Goal: Transaction & Acquisition: Purchase product/service

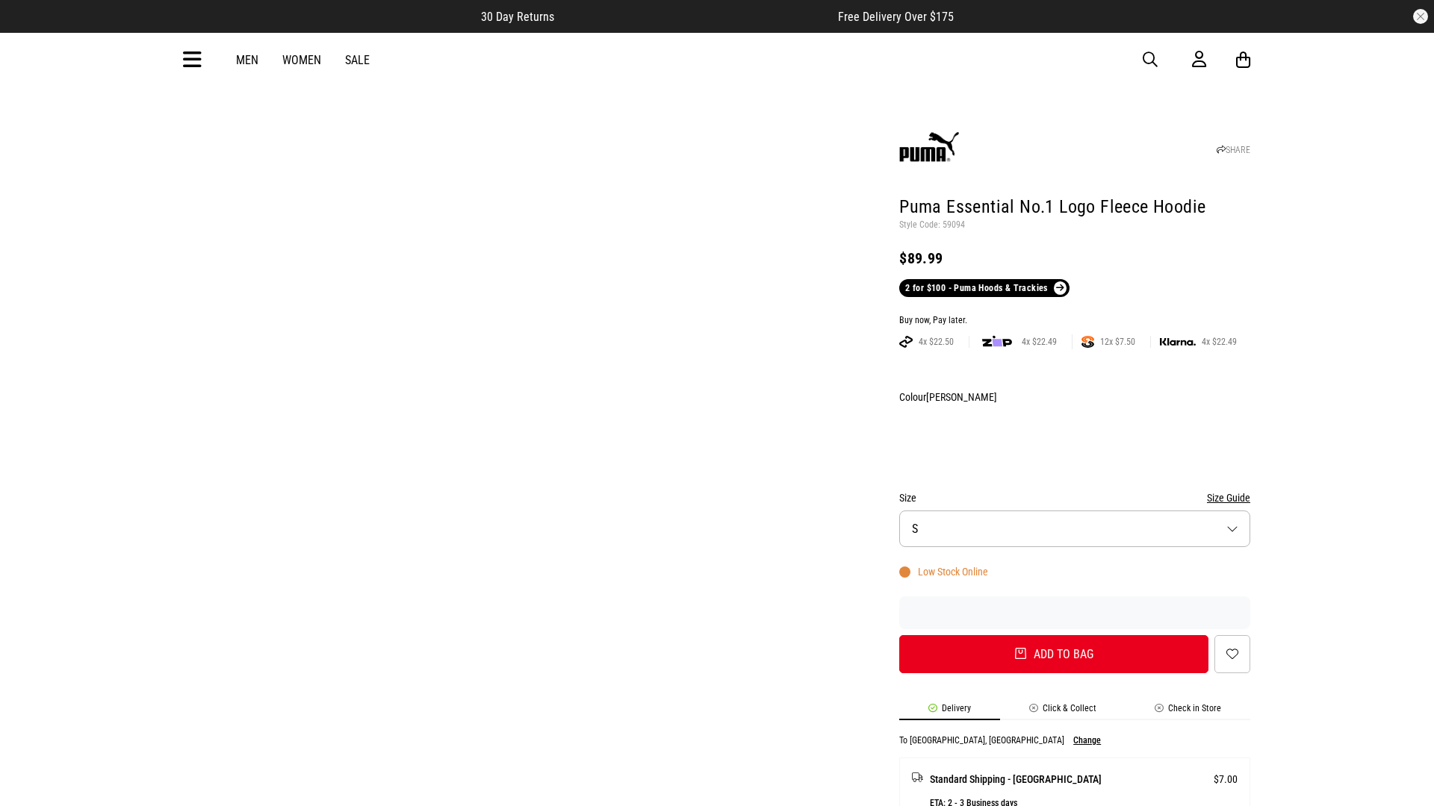
click at [1074, 315] on div "Buy now, Pay later." at bounding box center [1074, 321] width 351 height 12
click at [1054, 635] on button "Add to bag" at bounding box center [1053, 654] width 309 height 38
click at [1068, 315] on div "Buy now, Pay later." at bounding box center [1069, 321] width 351 height 12
click at [1048, 635] on button "Add to bag" at bounding box center [1048, 654] width 309 height 38
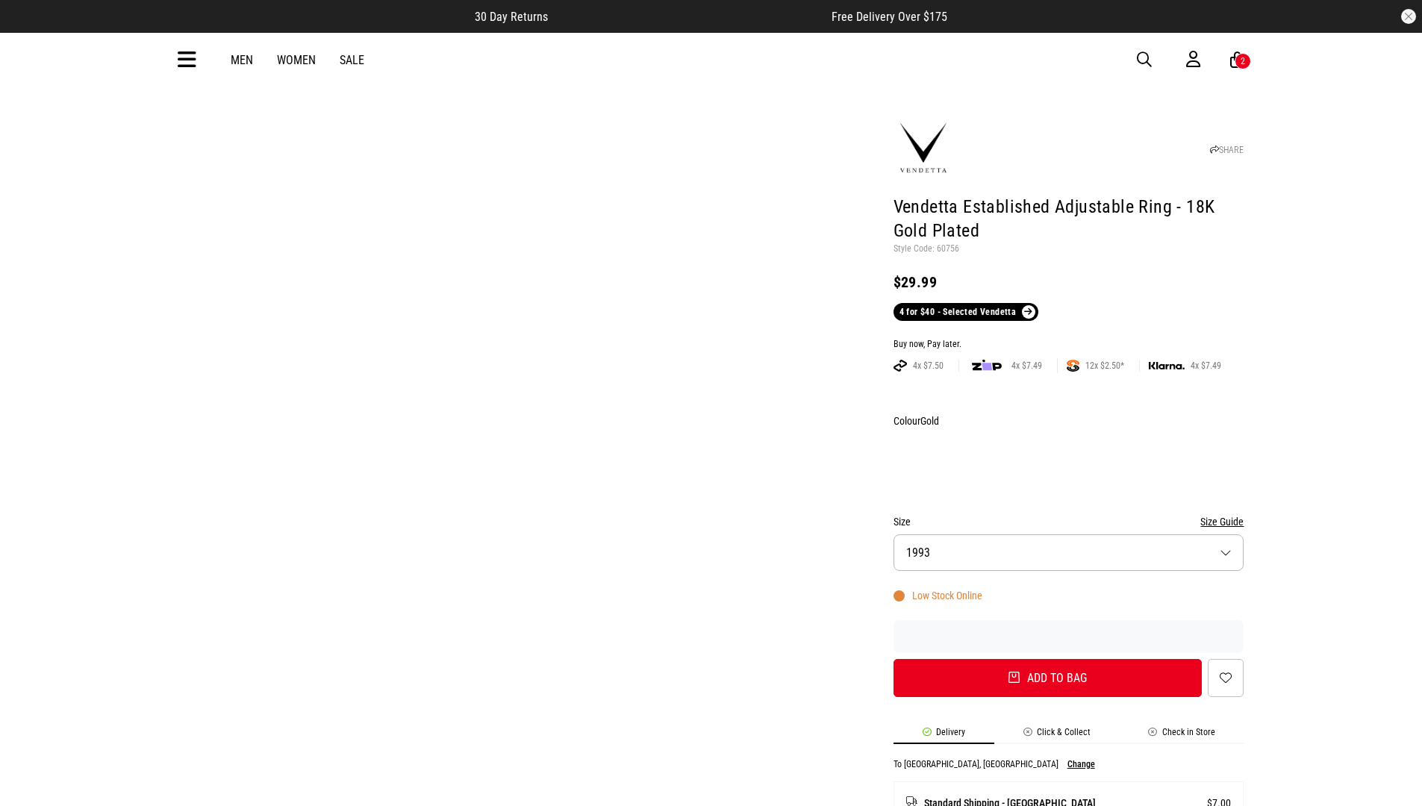
click at [1068, 339] on div "Buy now, Pay later." at bounding box center [1069, 345] width 351 height 12
click at [1048, 659] on button "Add to bag" at bounding box center [1048, 678] width 309 height 38
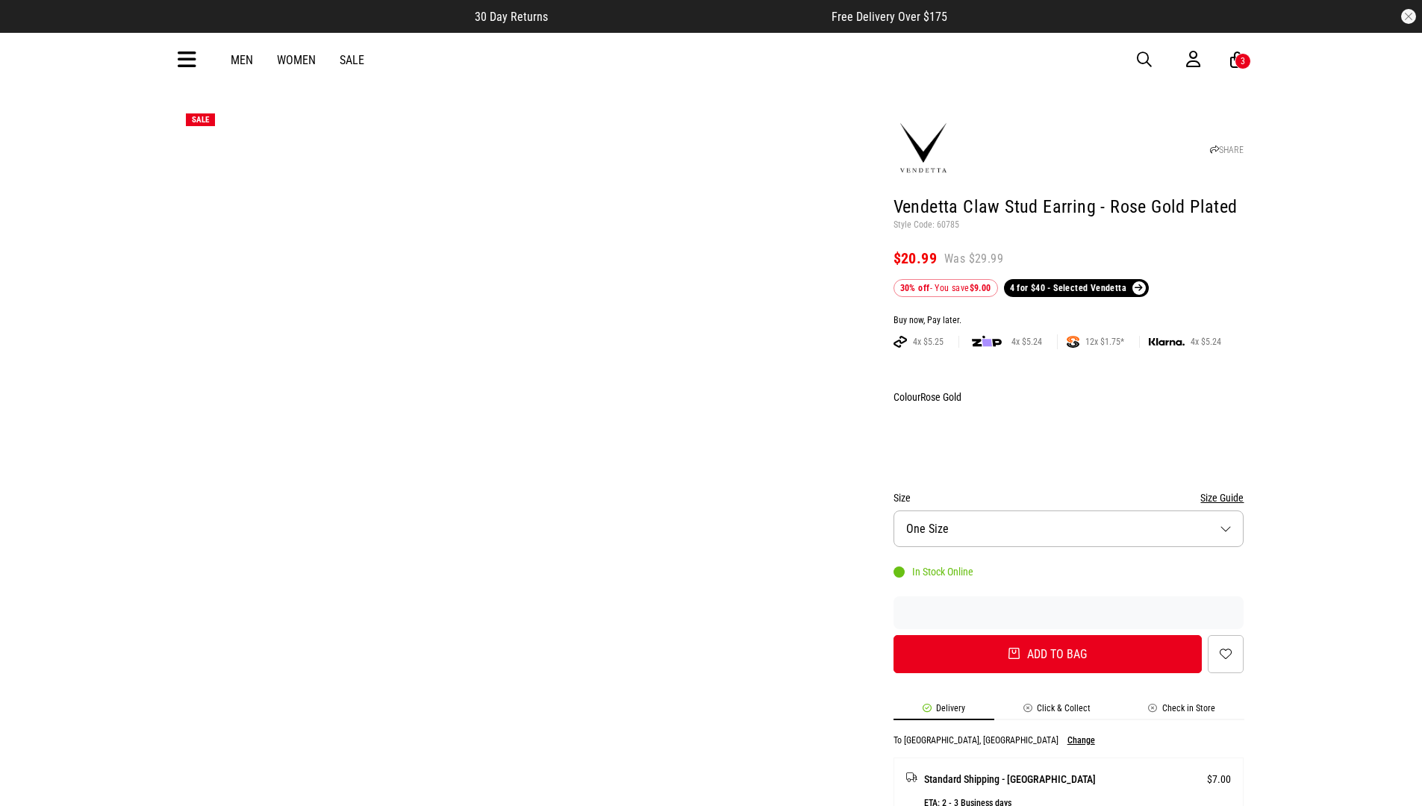
click at [1068, 315] on div "Buy now, Pay later." at bounding box center [1069, 321] width 351 height 12
click at [1048, 635] on button "Add to bag" at bounding box center [1048, 654] width 309 height 38
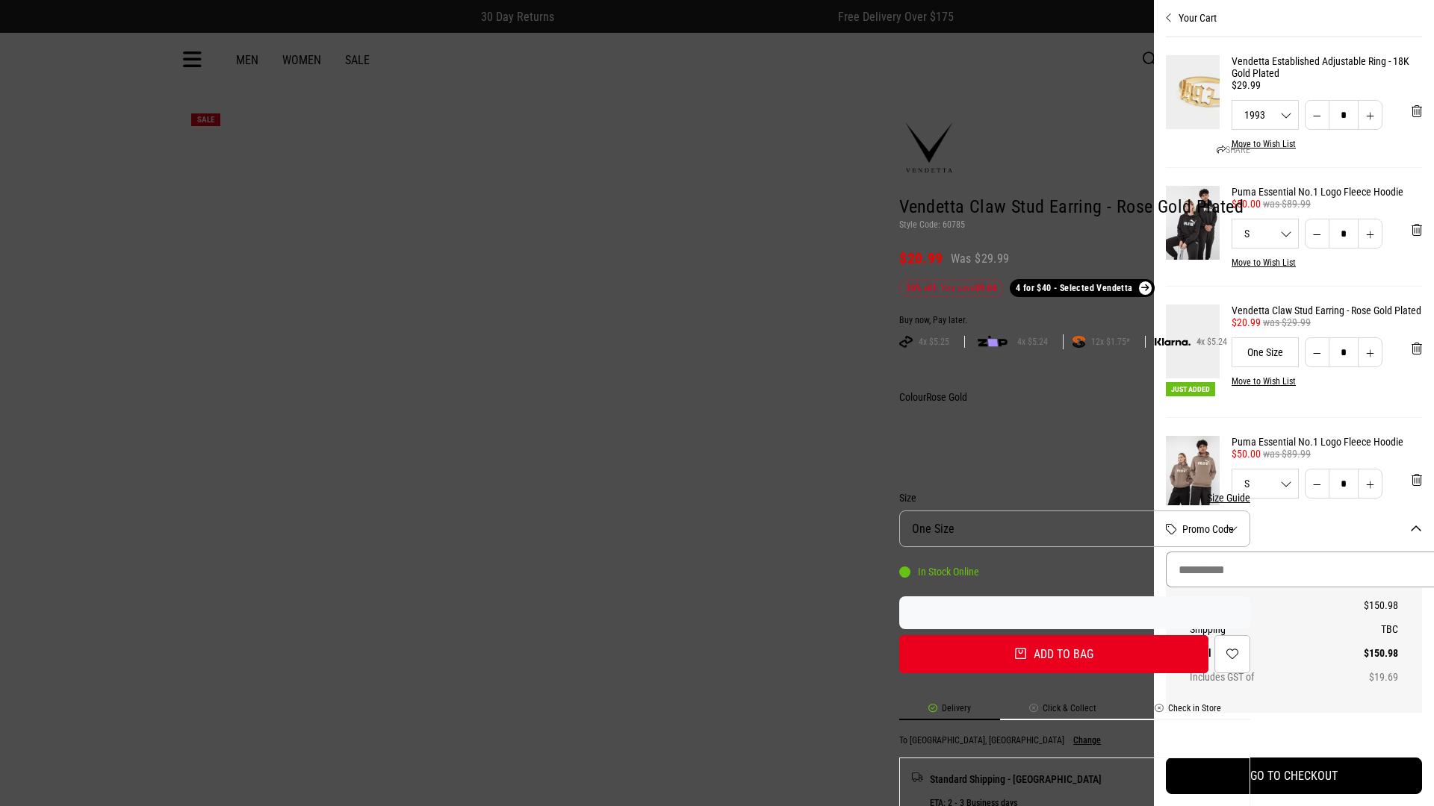
click at [1307, 570] on input "Promo Code" at bounding box center [1306, 570] width 280 height 36
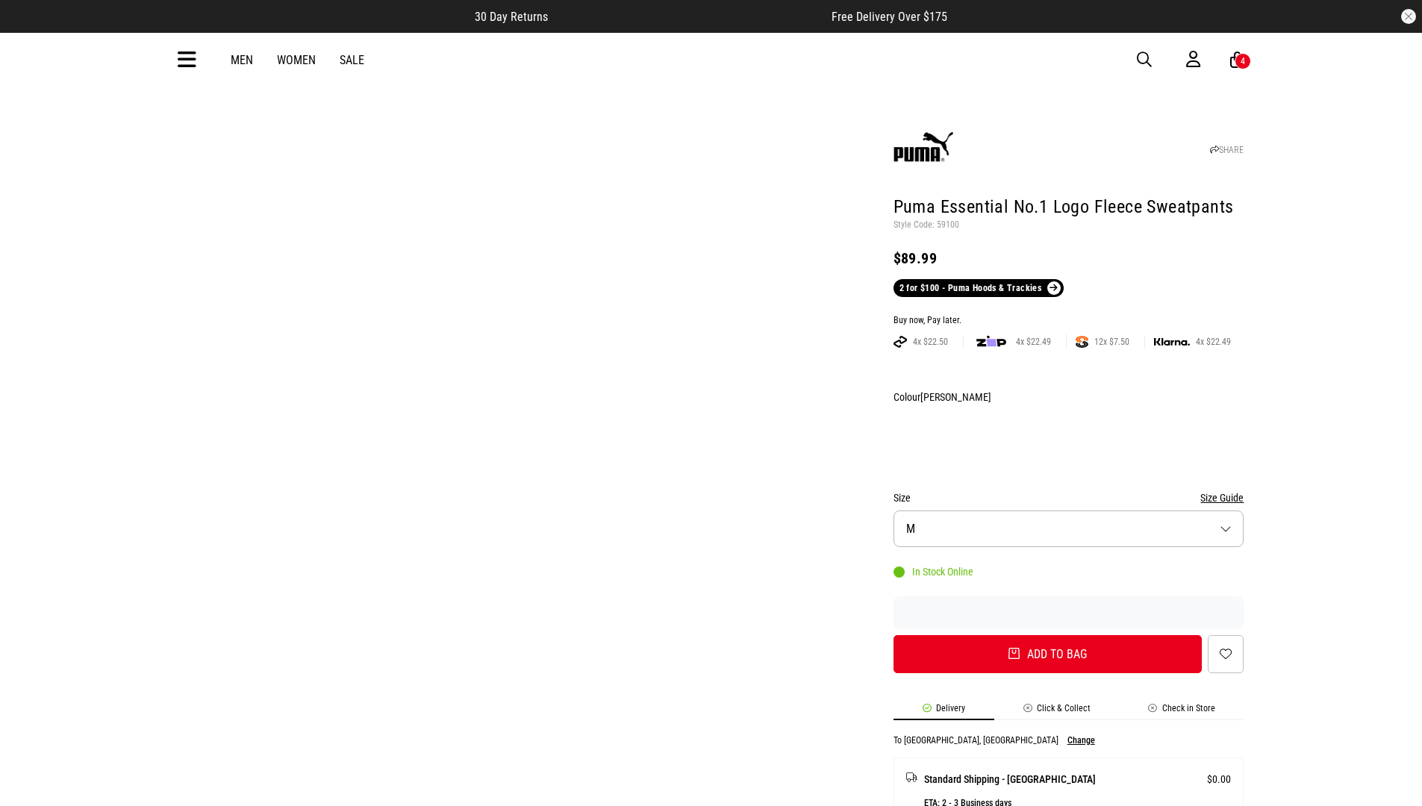
click at [1068, 315] on div "Buy now, Pay later." at bounding box center [1069, 321] width 351 height 12
click at [1048, 635] on button "Add to bag" at bounding box center [1048, 654] width 309 height 38
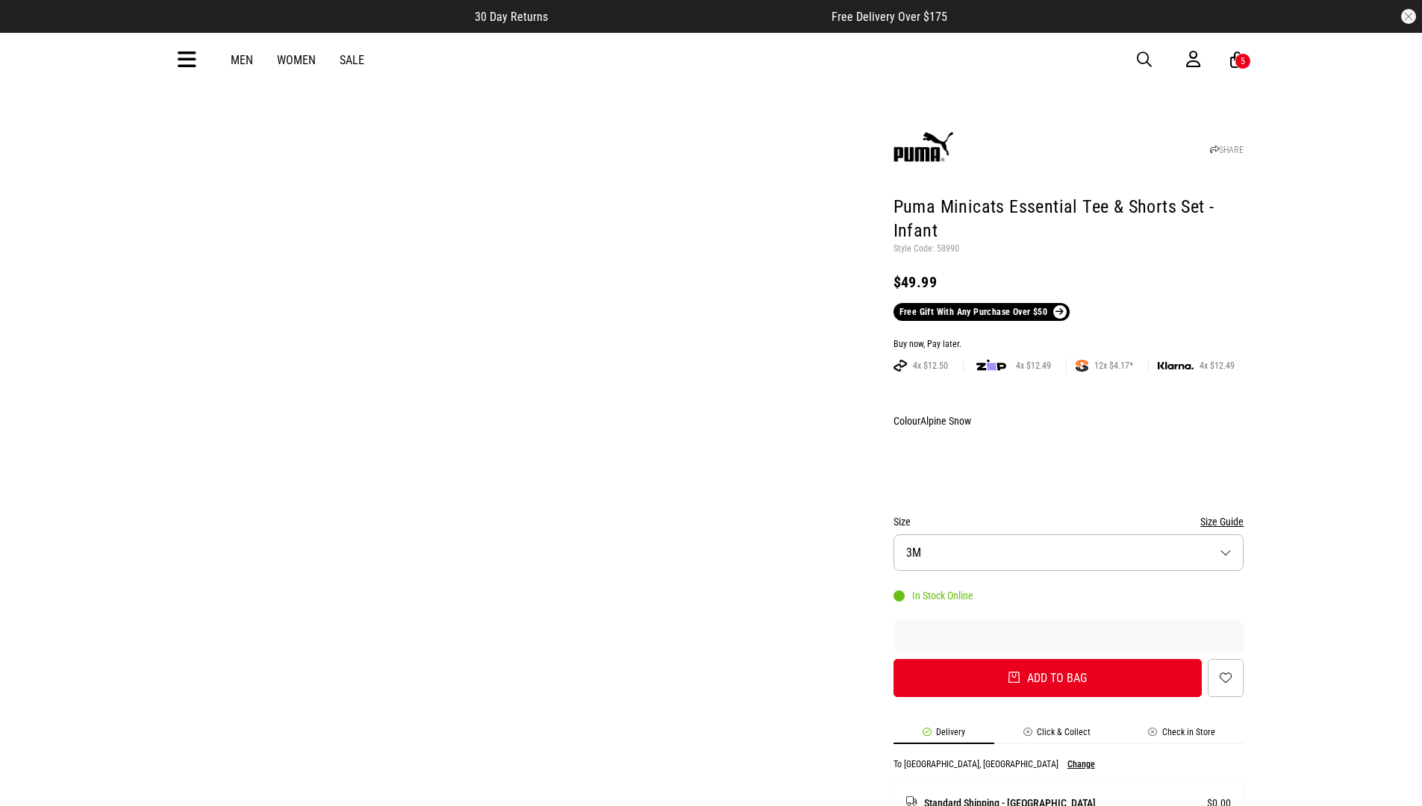
click at [1068, 339] on div "Buy now, Pay later." at bounding box center [1069, 345] width 351 height 12
click at [1048, 659] on button "Add to bag" at bounding box center [1048, 678] width 309 height 38
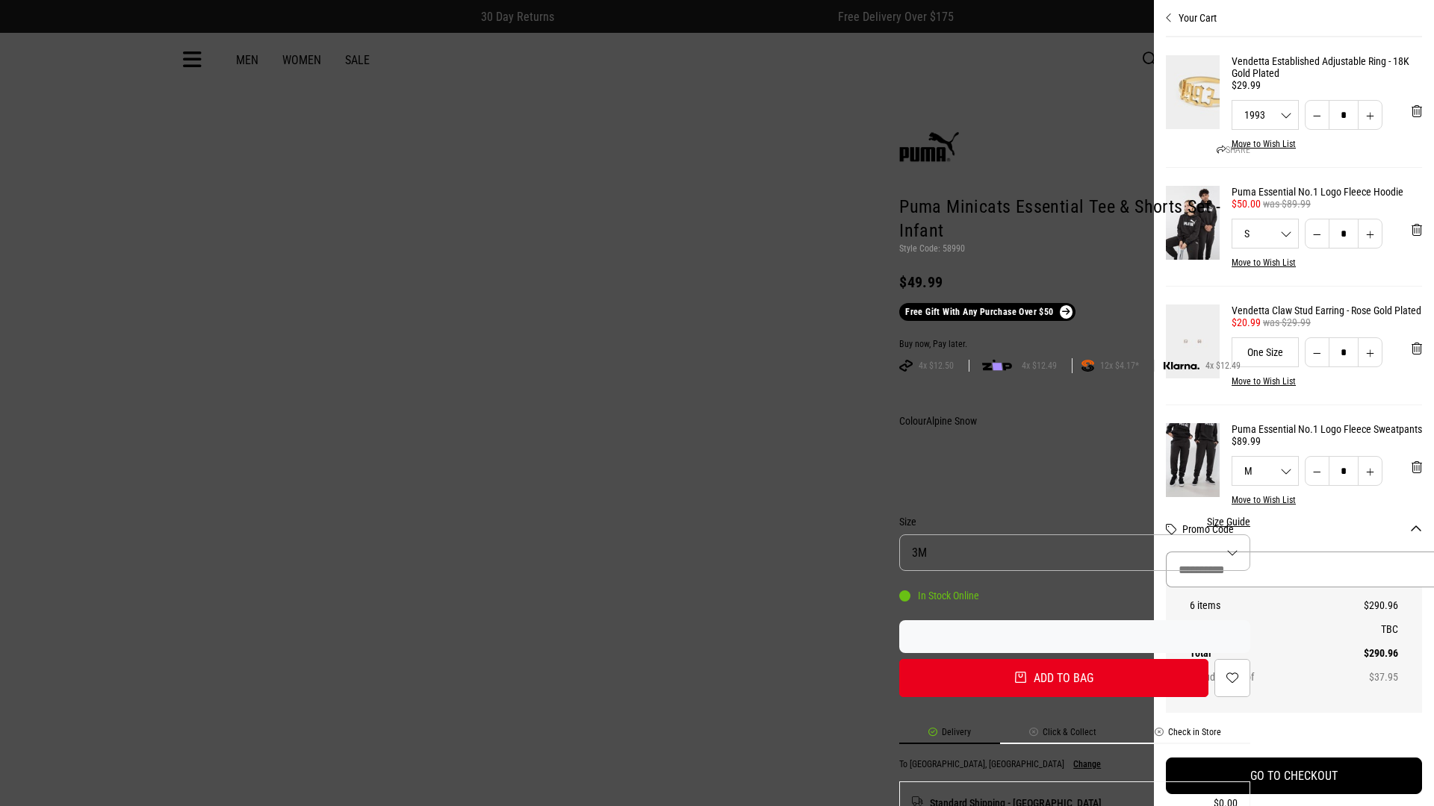
click at [1288, 570] on input "Promo Code" at bounding box center [1306, 570] width 280 height 36
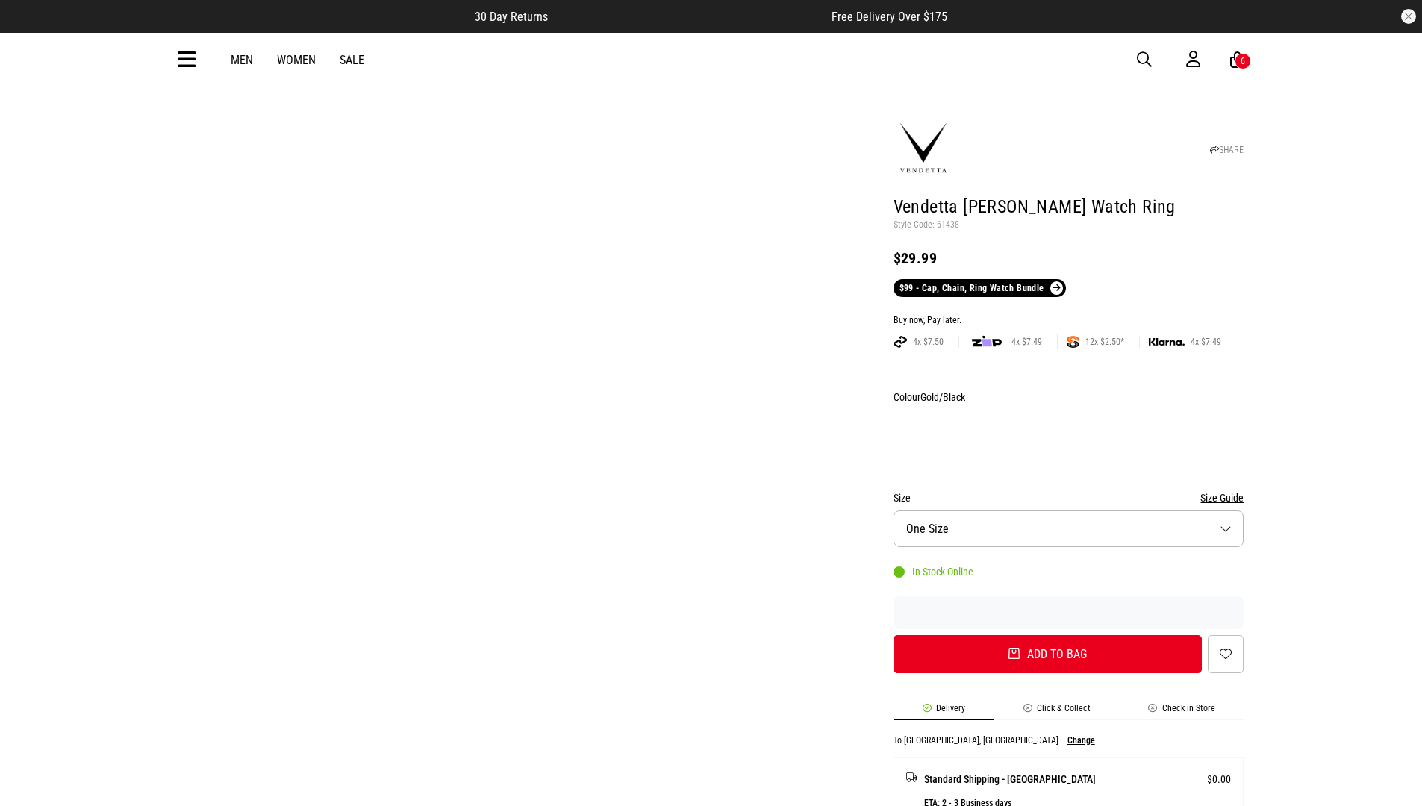
click at [1068, 315] on div "Buy now, Pay later." at bounding box center [1069, 321] width 351 height 12
click at [1048, 635] on button "Add to bag" at bounding box center [1048, 654] width 309 height 38
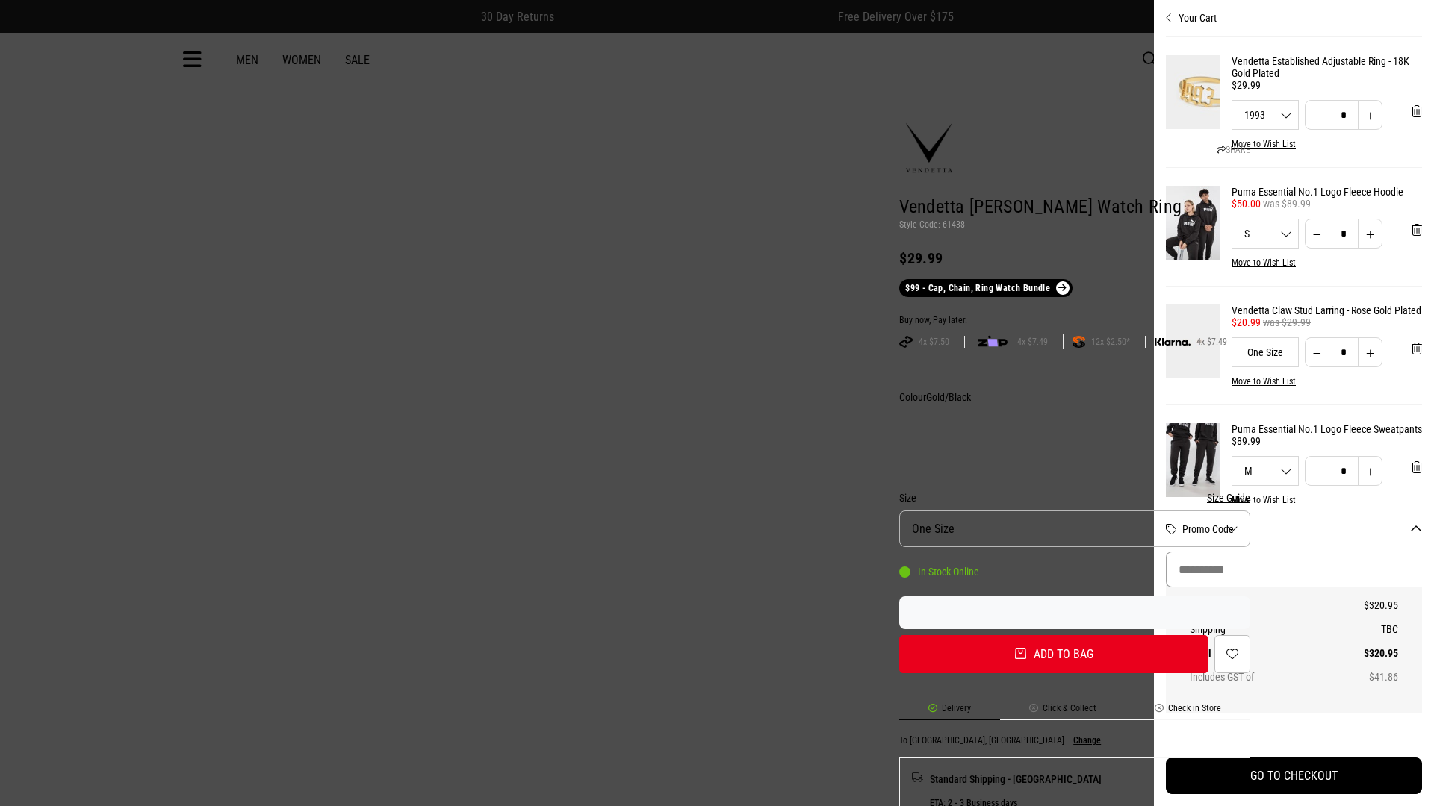
click at [1288, 570] on input "Promo Code" at bounding box center [1306, 570] width 280 height 36
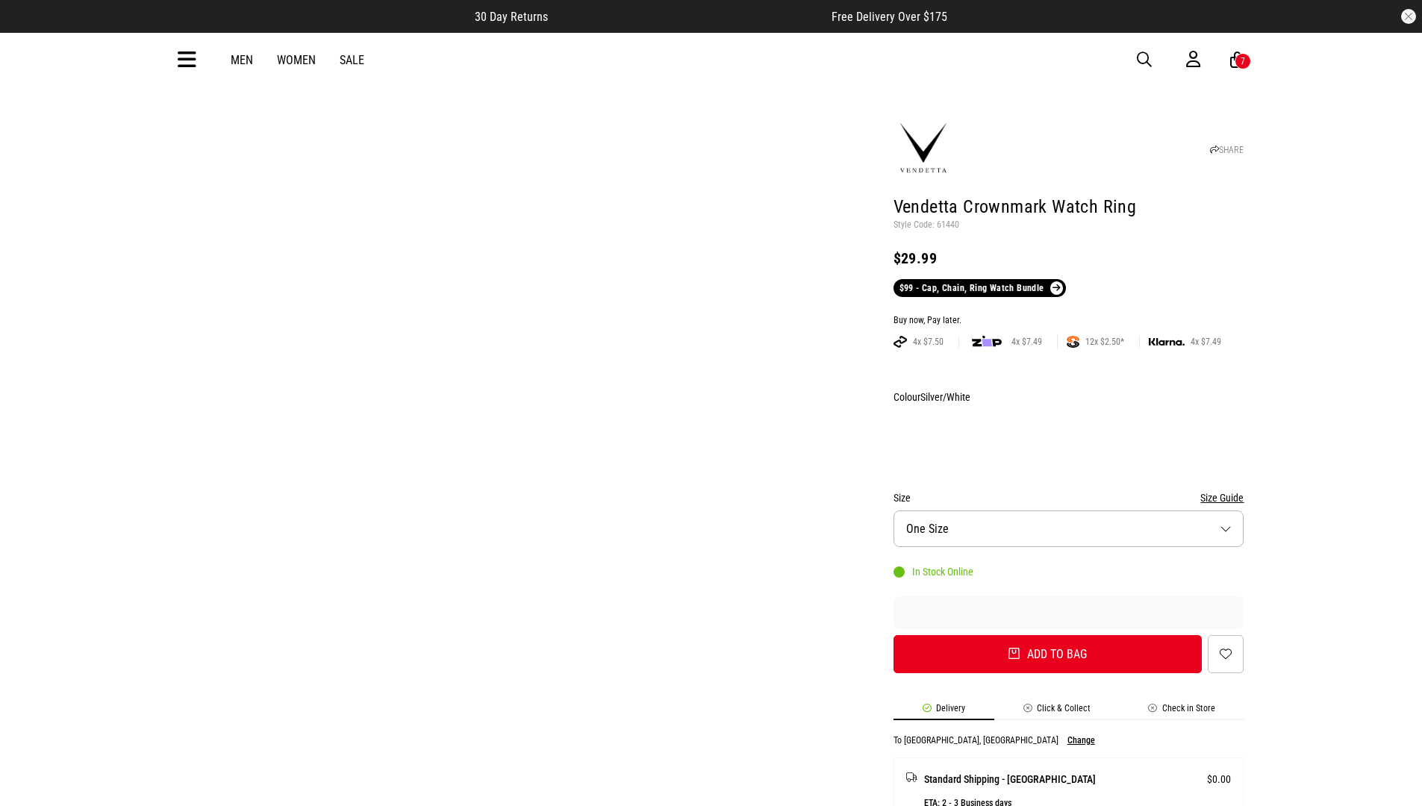
click at [1068, 315] on div "Buy now, Pay later." at bounding box center [1069, 321] width 351 height 12
click at [1048, 635] on button "Add to bag" at bounding box center [1048, 654] width 309 height 38
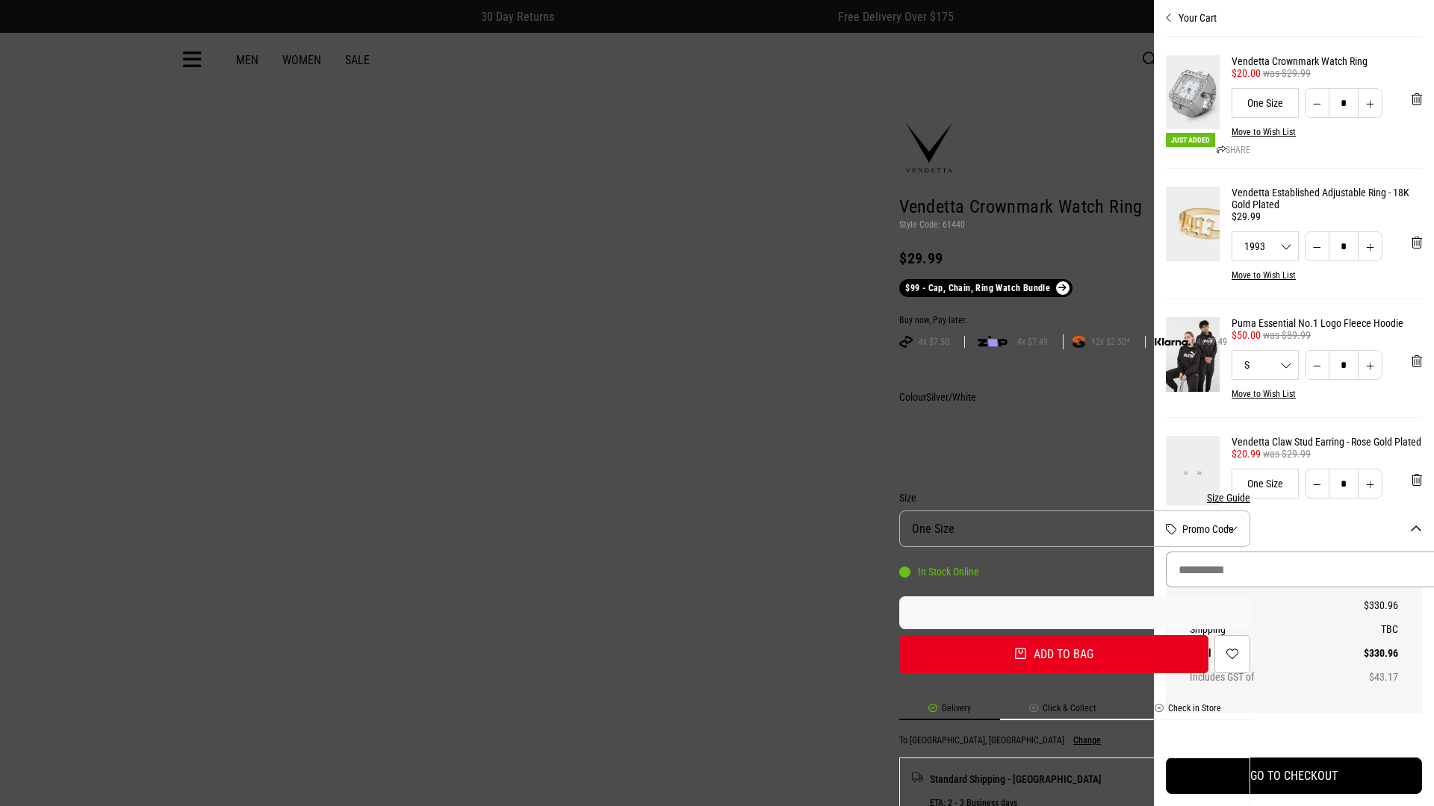
click at [1310, 570] on input "Promo Code" at bounding box center [1306, 570] width 280 height 36
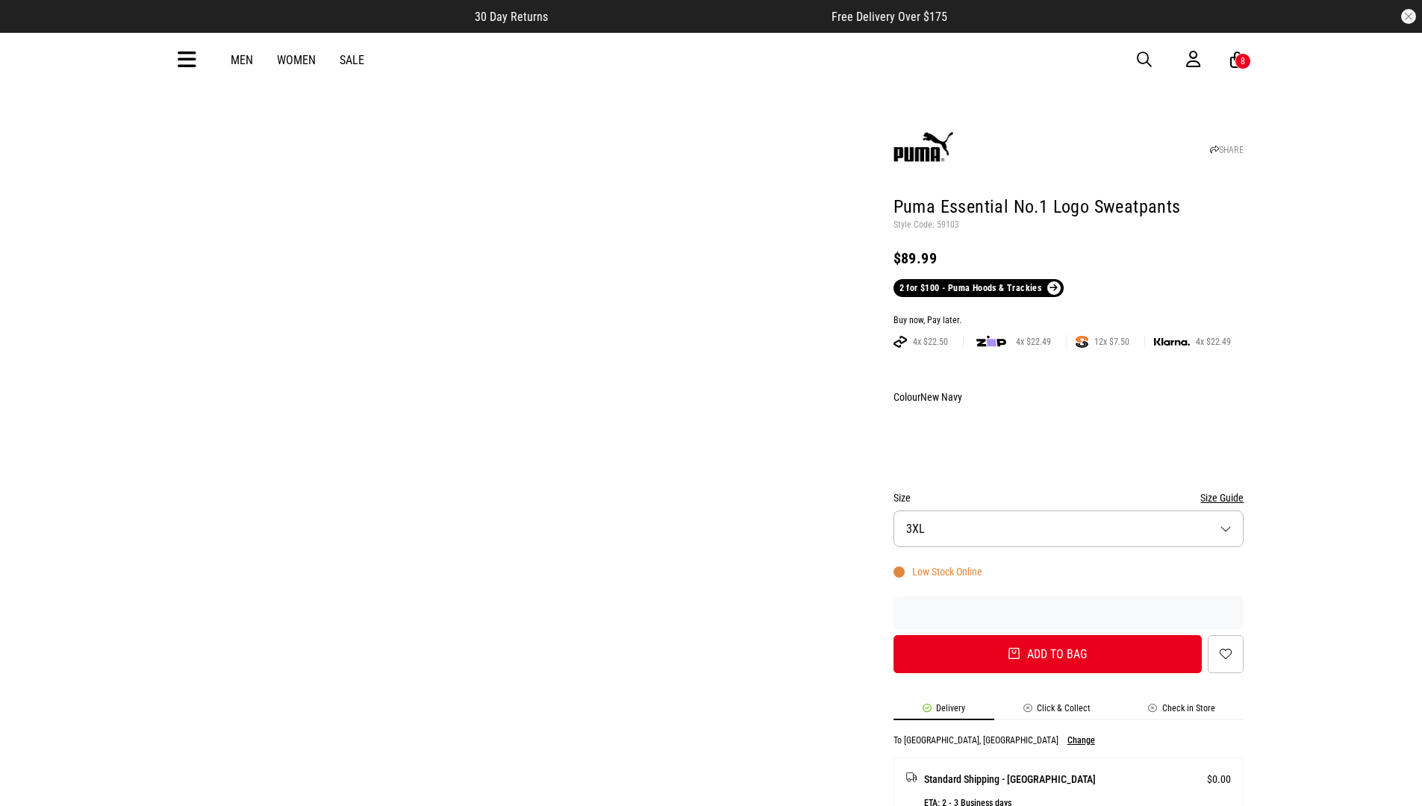
click at [1068, 315] on div "Buy now, Pay later." at bounding box center [1069, 321] width 351 height 12
click at [1048, 635] on button "Add to bag" at bounding box center [1048, 654] width 309 height 38
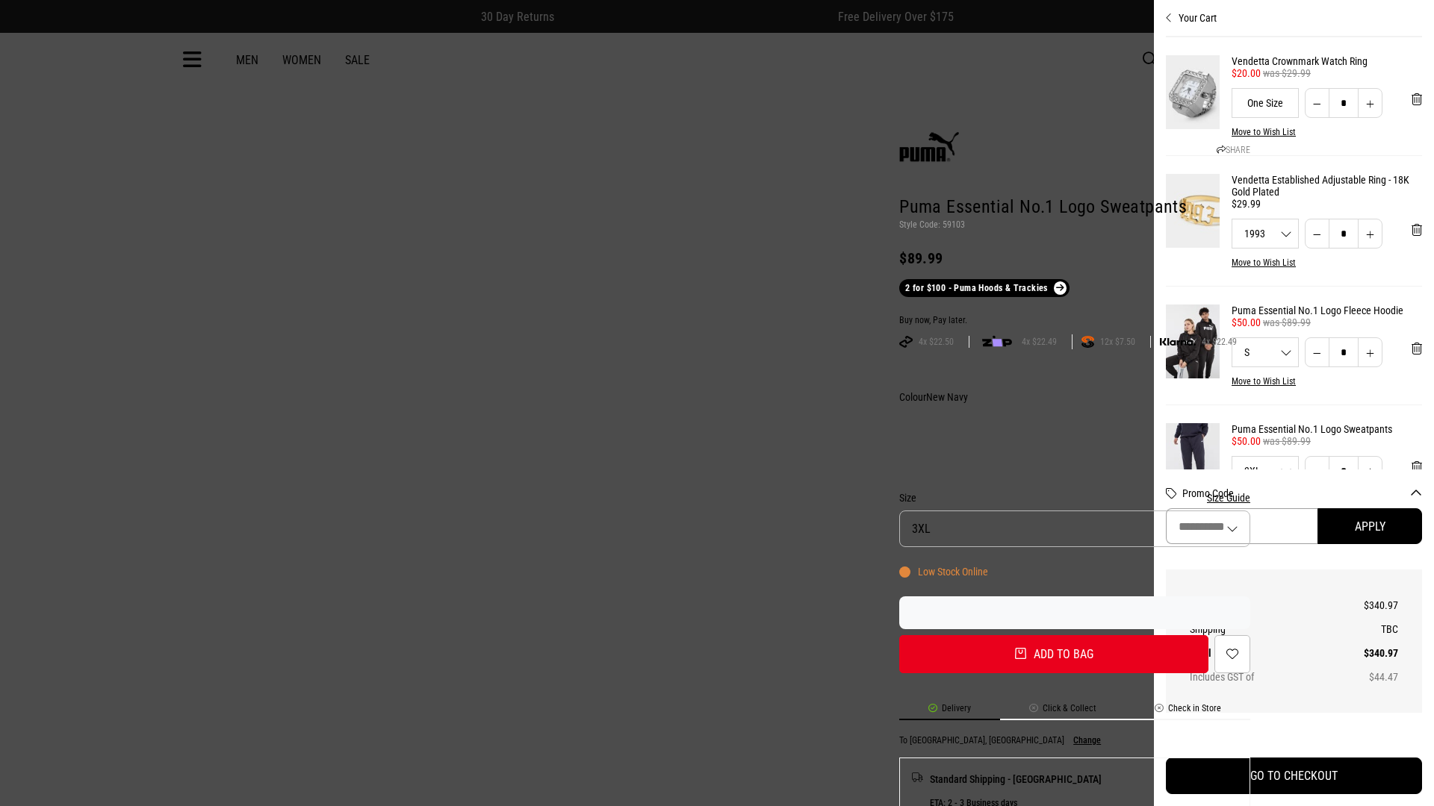
click at [1317, 526] on input "Promo Code" at bounding box center [1242, 526] width 152 height 36
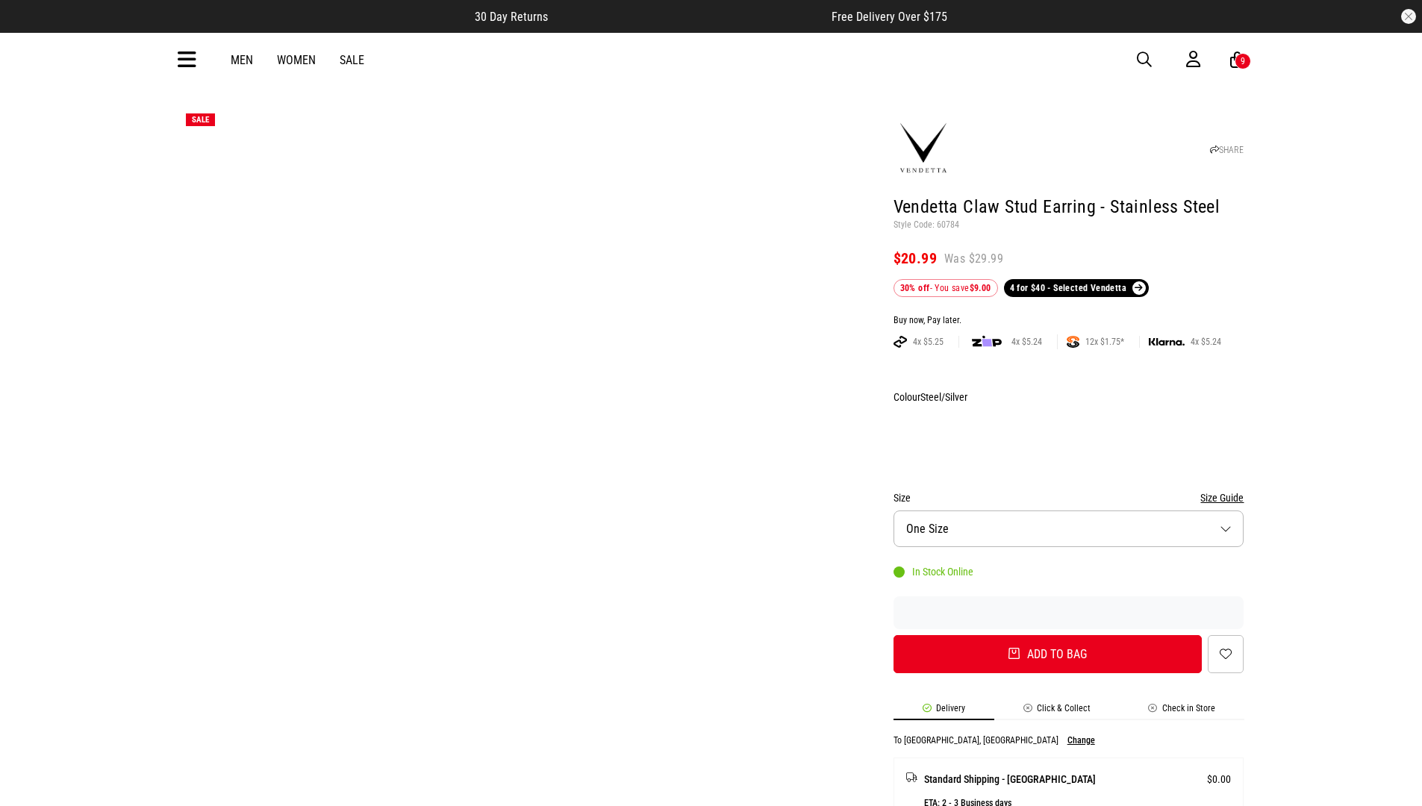
click at [1068, 315] on div "Buy now, Pay later." at bounding box center [1069, 321] width 351 height 12
click at [1048, 635] on button "Add to bag" at bounding box center [1048, 654] width 309 height 38
